Goal: Check status: Check status

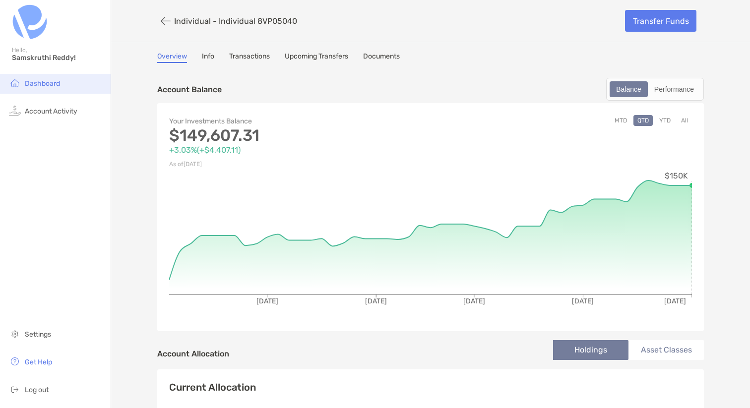
click at [25, 82] on span "Dashboard" at bounding box center [42, 83] width 35 height 8
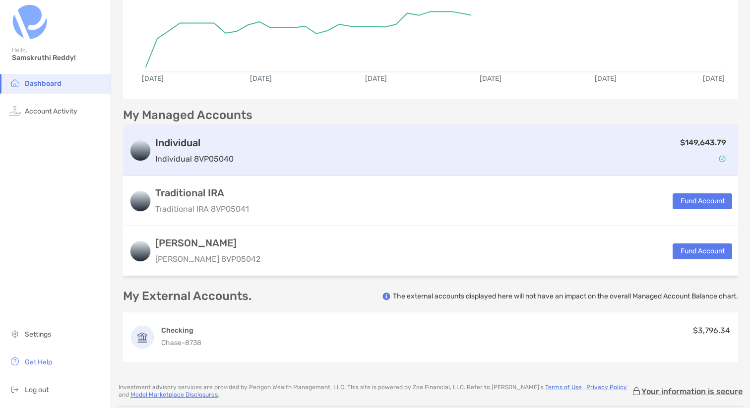
scroll to position [171, 0]
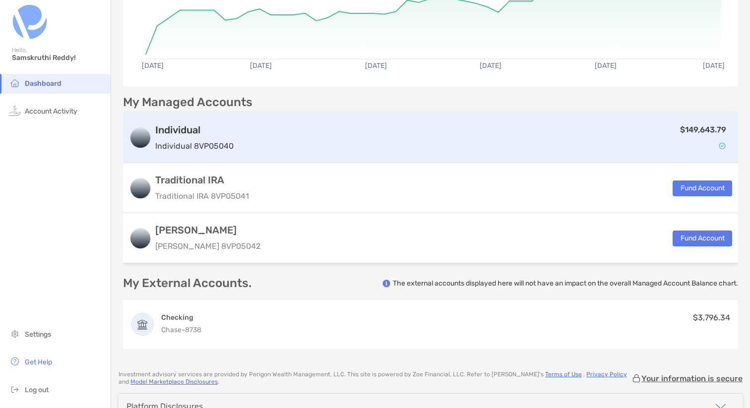
click at [187, 130] on h3 "Individual" at bounding box center [194, 130] width 78 height 12
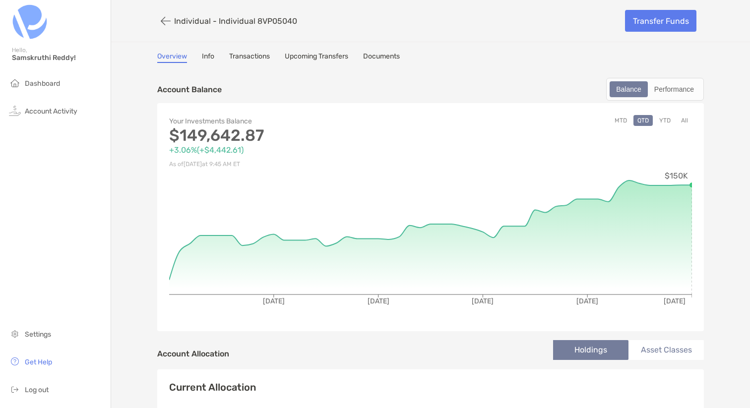
click at [692, 121] on div "Your Investments Balance $149,642.87 +3.06% ( +$4,442.61 ) As of [DATE] 9:45 AM…" at bounding box center [430, 217] width 547 height 228
click at [688, 119] on button "All" at bounding box center [684, 120] width 15 height 11
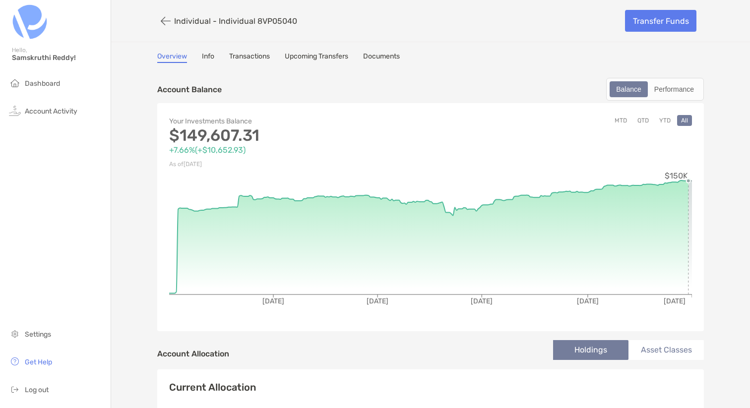
click at [688, 181] on circle at bounding box center [688, 181] width 4 height 4
click at [671, 88] on div "Performance" at bounding box center [674, 89] width 51 height 14
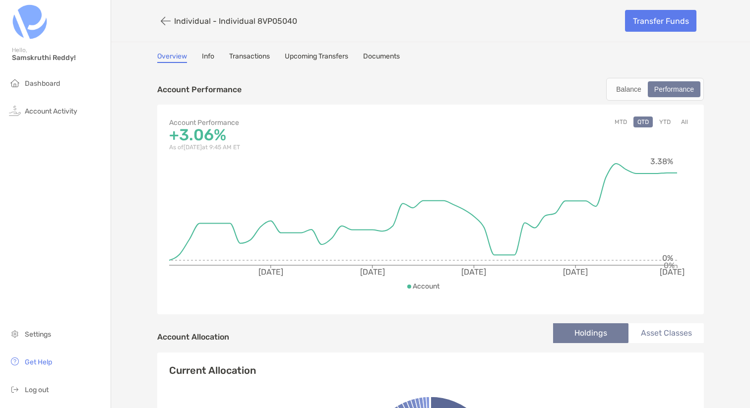
click at [685, 124] on button "All" at bounding box center [684, 122] width 15 height 11
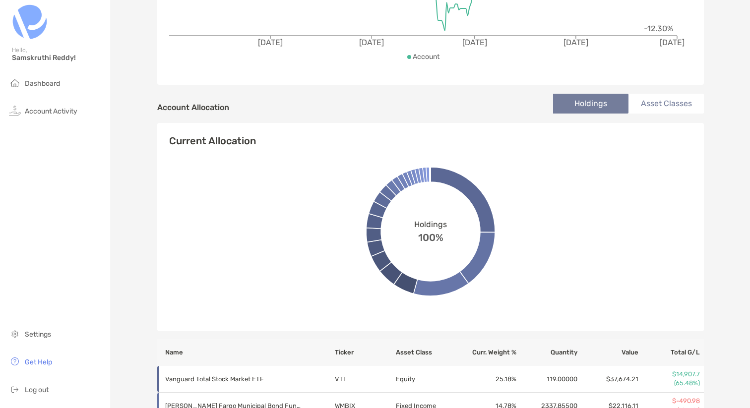
scroll to position [236, 0]
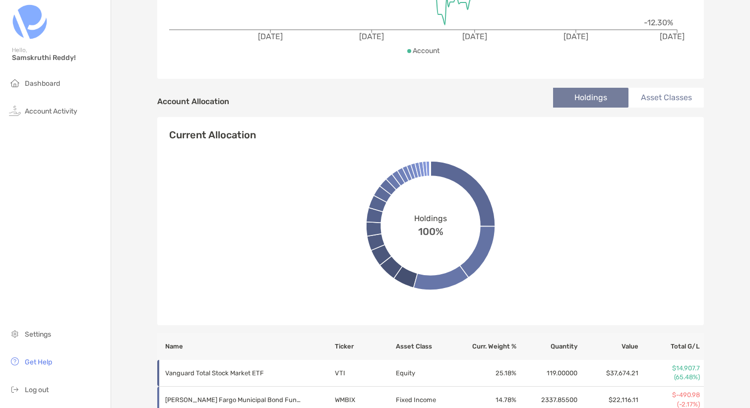
click at [649, 96] on li "Asset Classes" at bounding box center [665, 98] width 75 height 20
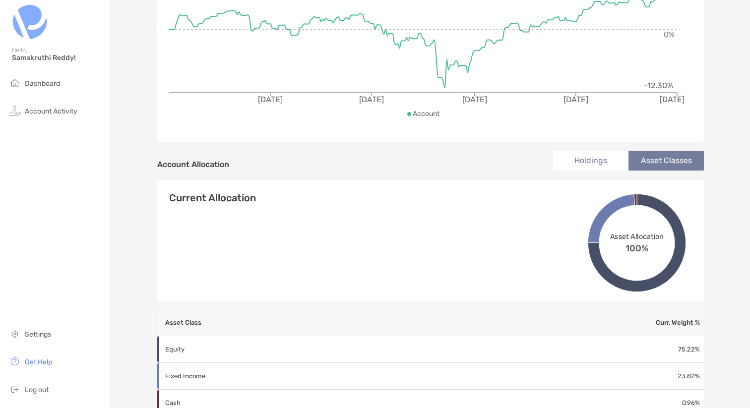
scroll to position [132, 0]
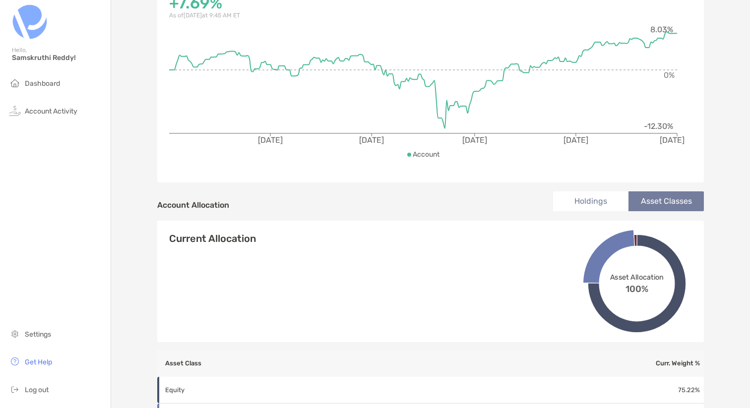
click at [577, 207] on li "Holdings" at bounding box center [590, 201] width 75 height 20
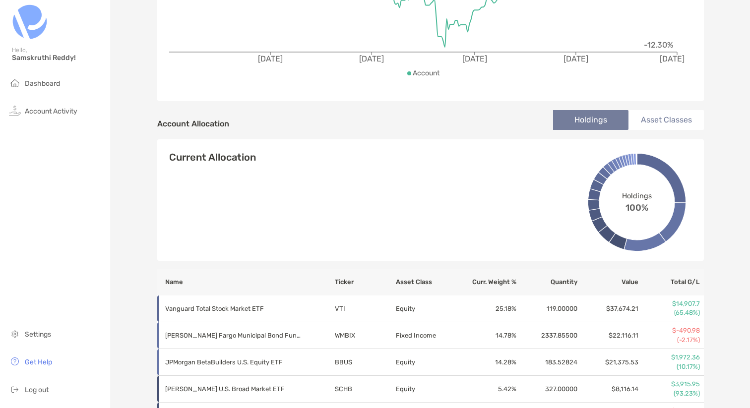
scroll to position [212, 0]
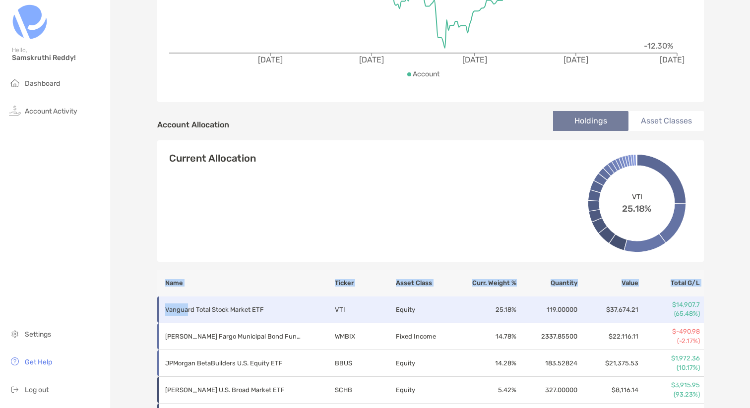
drag, startPoint x: 160, startPoint y: 280, endPoint x: 187, endPoint y: 308, distance: 38.6
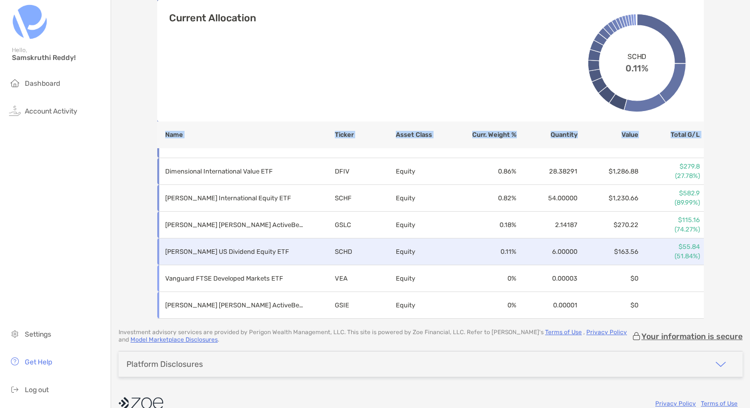
scroll to position [902, 0]
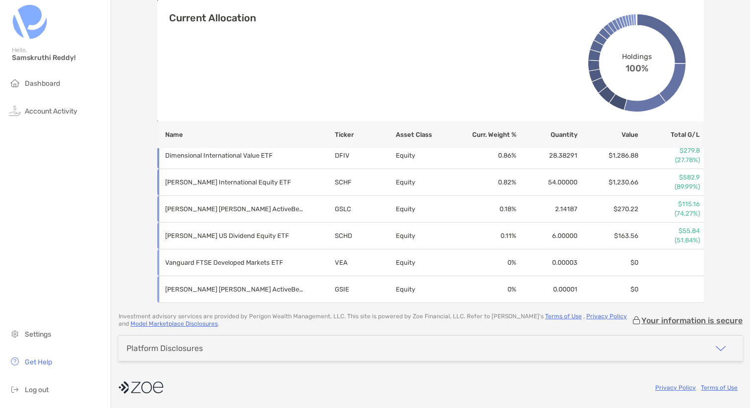
copy thead
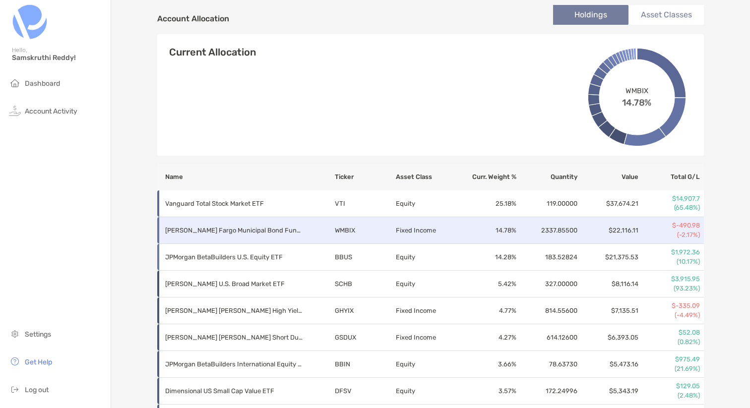
scroll to position [338, 0]
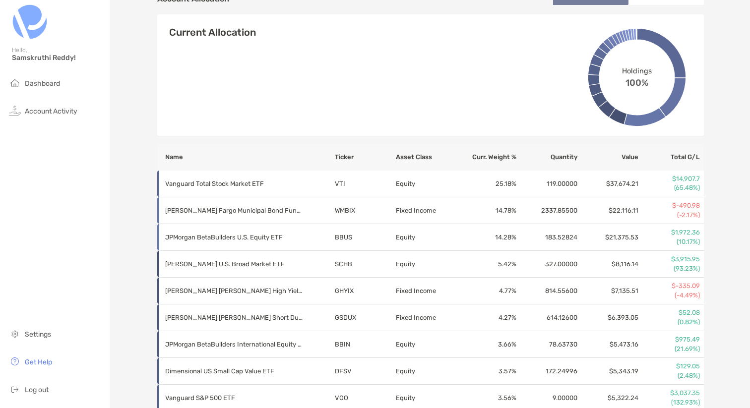
click at [416, 155] on th "Asset Class" at bounding box center [425, 157] width 61 height 27
click at [412, 157] on th "Asset Class" at bounding box center [425, 157] width 61 height 27
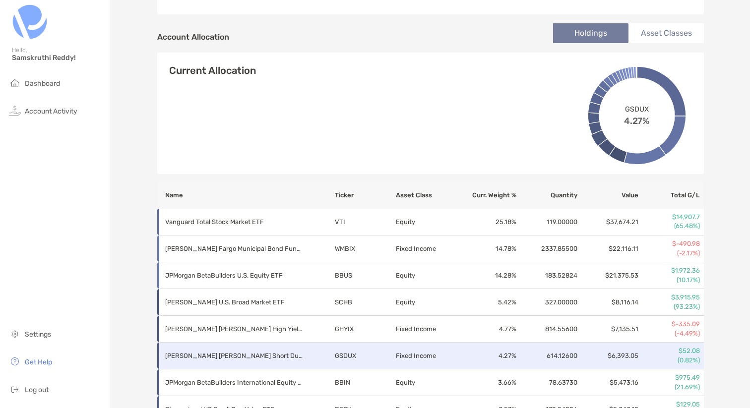
scroll to position [299, 0]
